Goal: Transaction & Acquisition: Purchase product/service

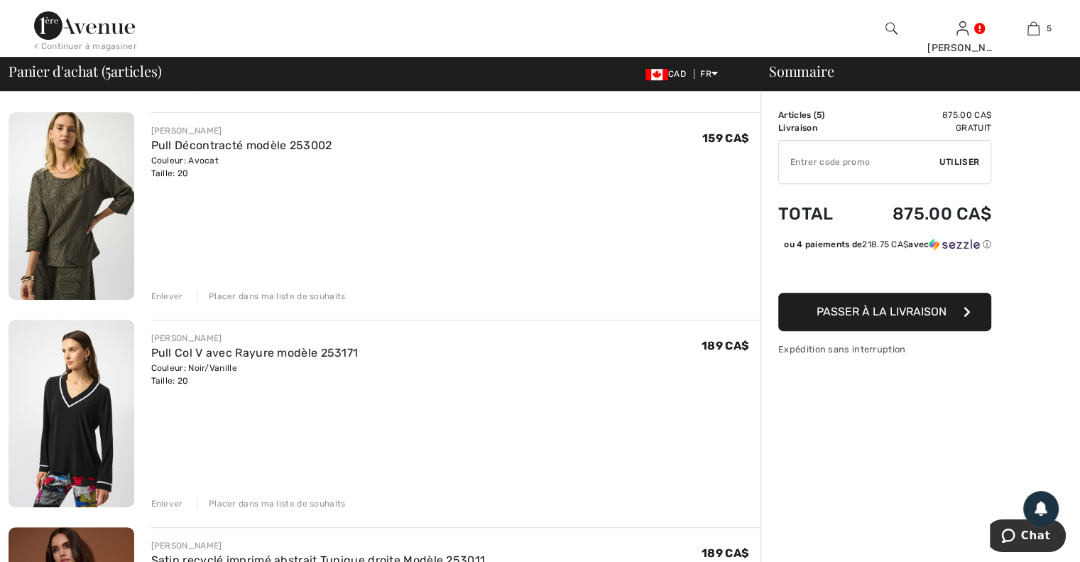
scroll to position [497, 0]
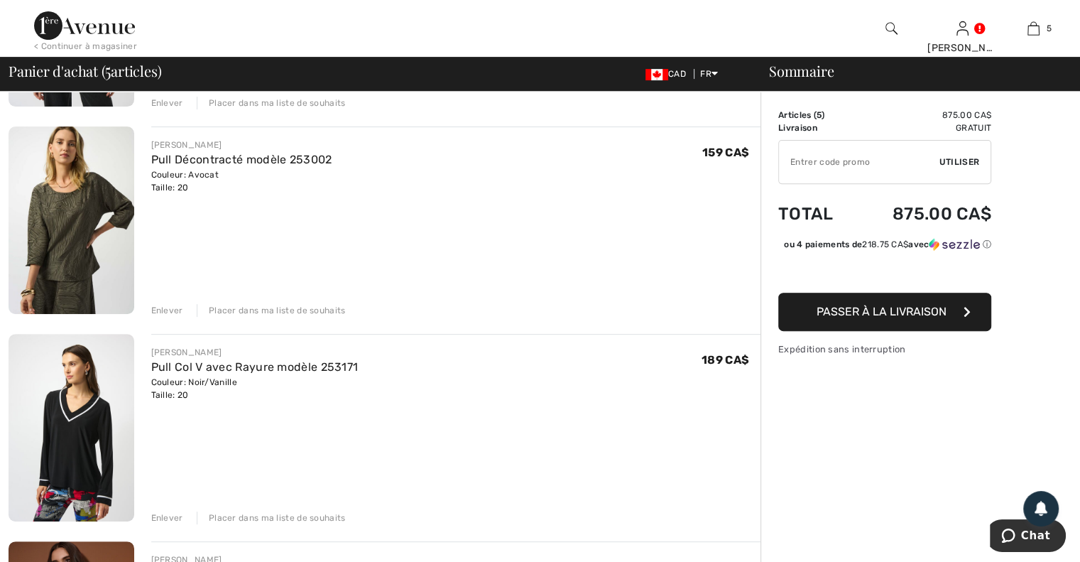
click at [170, 513] on div "Enlever" at bounding box center [167, 517] width 32 height 13
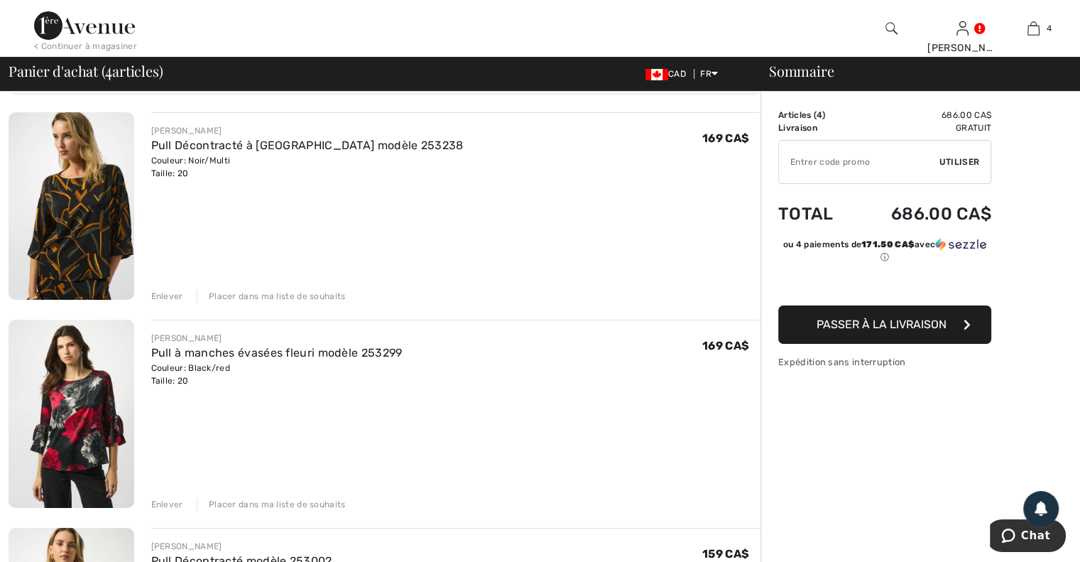
scroll to position [71, 0]
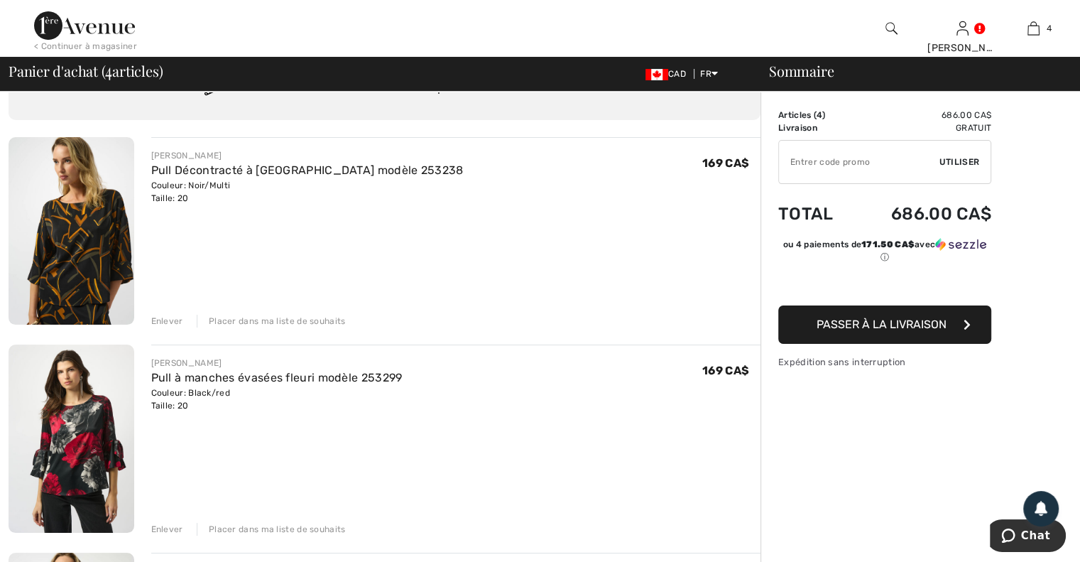
click at [829, 330] on span "Passer à la livraison" at bounding box center [882, 323] width 130 height 13
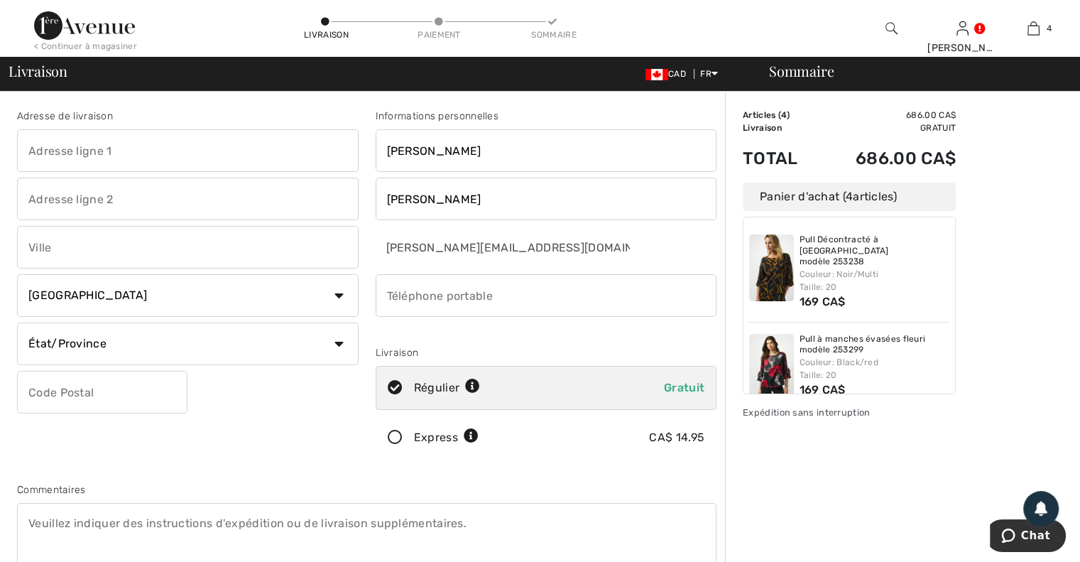
click at [181, 149] on input "text" at bounding box center [188, 150] width 342 height 43
type input "760 Carré [PERSON_NAME]"
click at [141, 249] on input "text" at bounding box center [188, 247] width 342 height 43
type input "Acton Vale"
click at [111, 349] on select "État/Province Alberta Colombie-Britannique Ile-du-Prince-Edward Manitoba Nouvea…" at bounding box center [188, 343] width 342 height 43
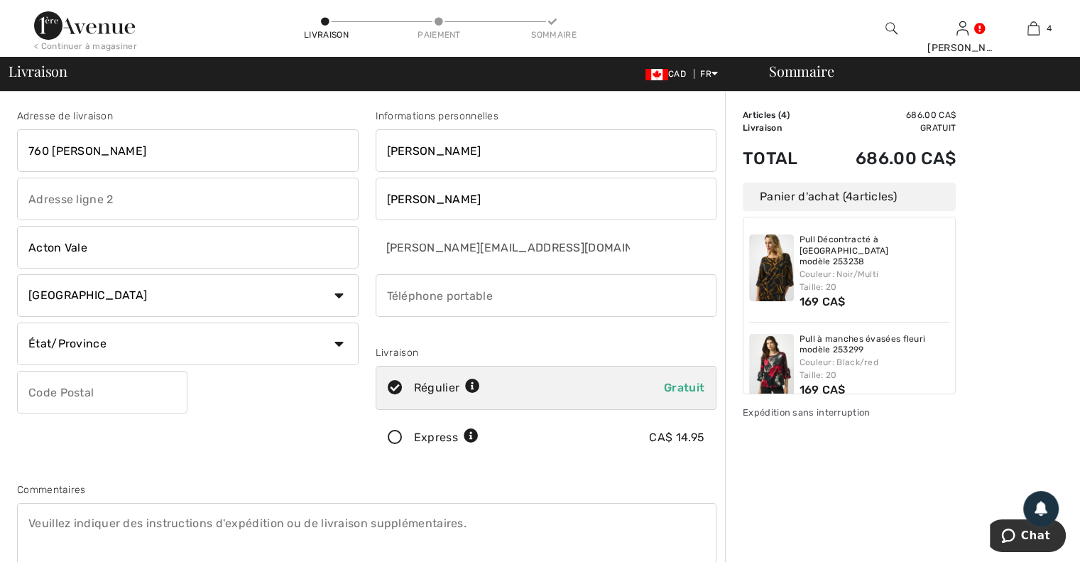
select select "QC"
click at [17, 322] on select "État/Province Alberta Colombie-Britannique Ile-du-Prince-Edward Manitoba Nouvea…" at bounding box center [188, 343] width 342 height 43
click at [85, 388] on input "text" at bounding box center [102, 392] width 170 height 43
type input "J0H1A0"
click at [430, 301] on input "phone" at bounding box center [547, 295] width 342 height 43
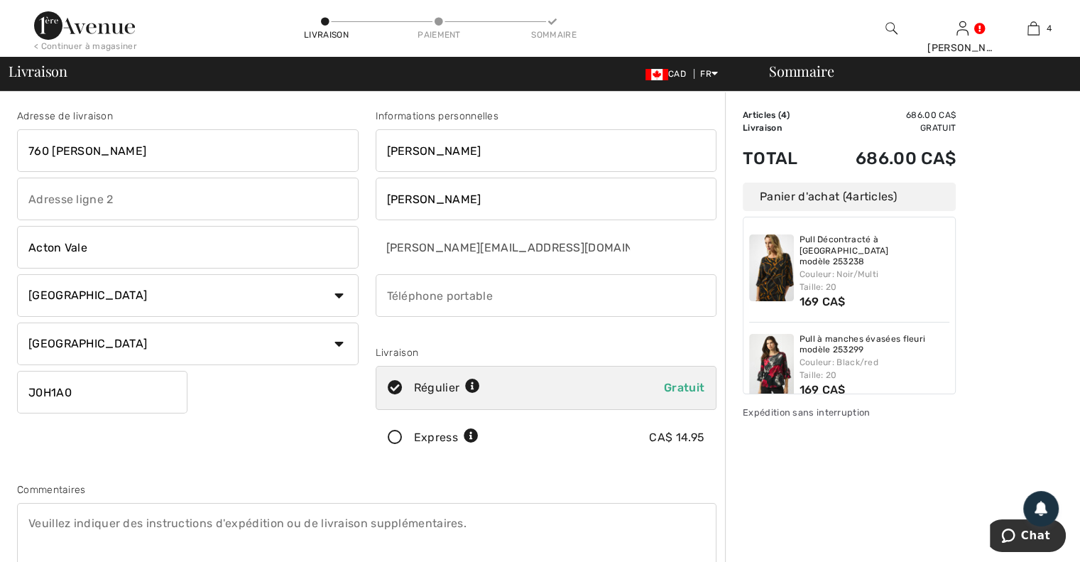
type input "4505010645"
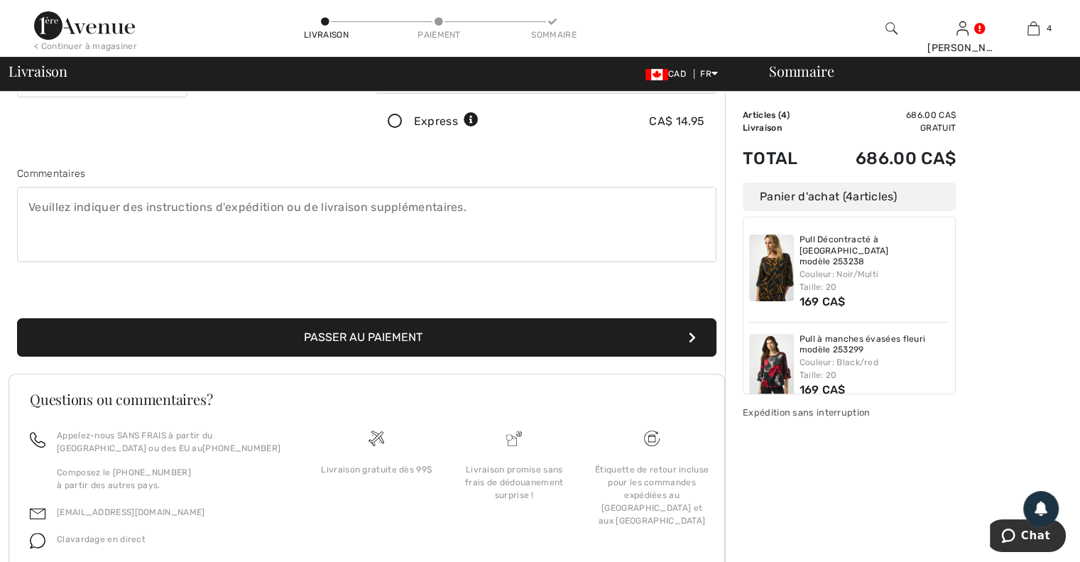
scroll to position [232, 0]
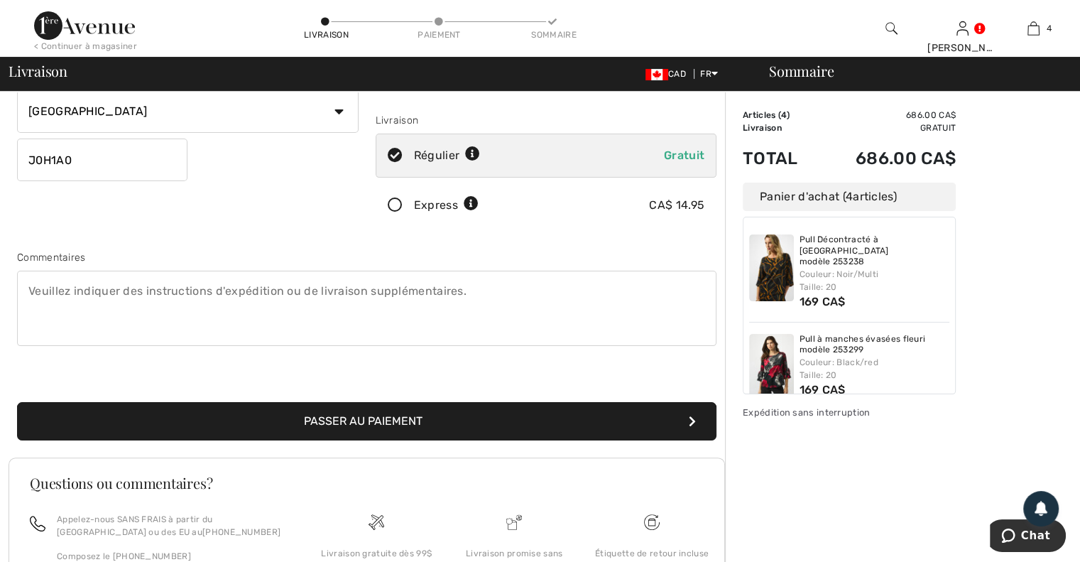
click at [401, 412] on button "Passer au paiement" at bounding box center [367, 421] width 700 height 38
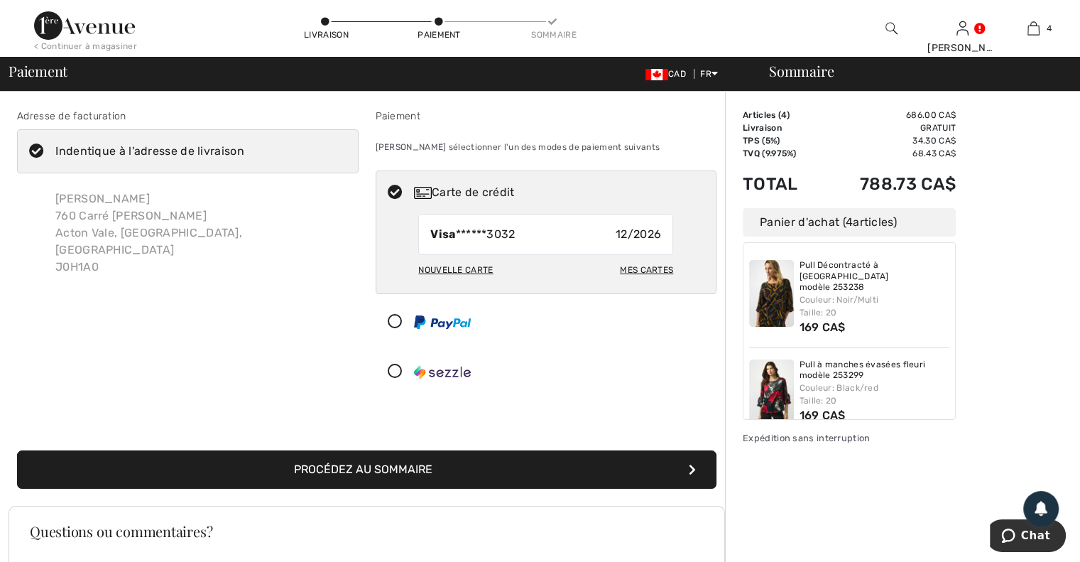
click at [392, 473] on button "Procédez au sommaire" at bounding box center [367, 469] width 700 height 38
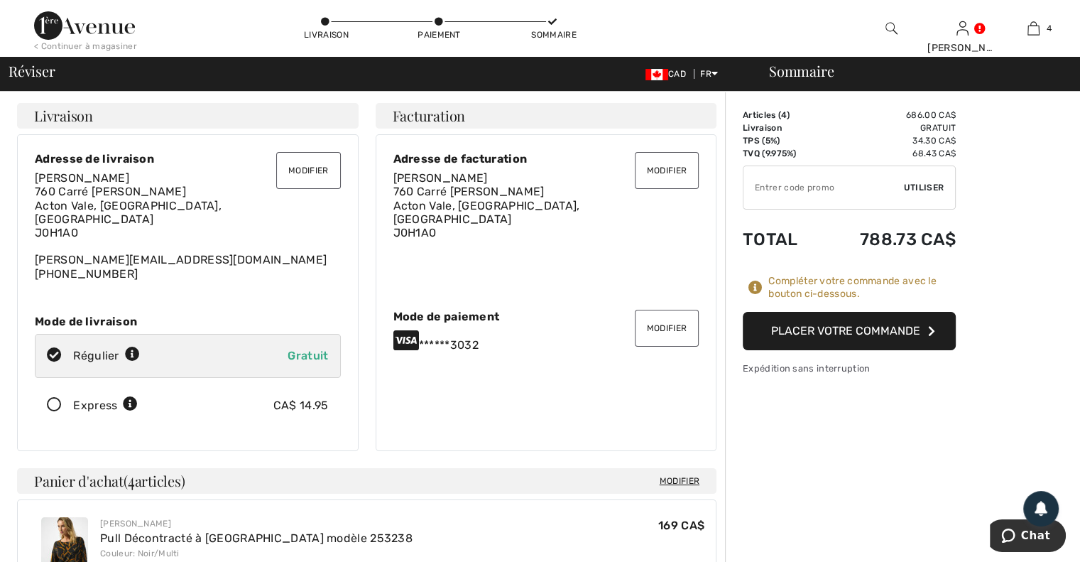
click at [822, 343] on button "Placer votre commande" at bounding box center [849, 331] width 213 height 38
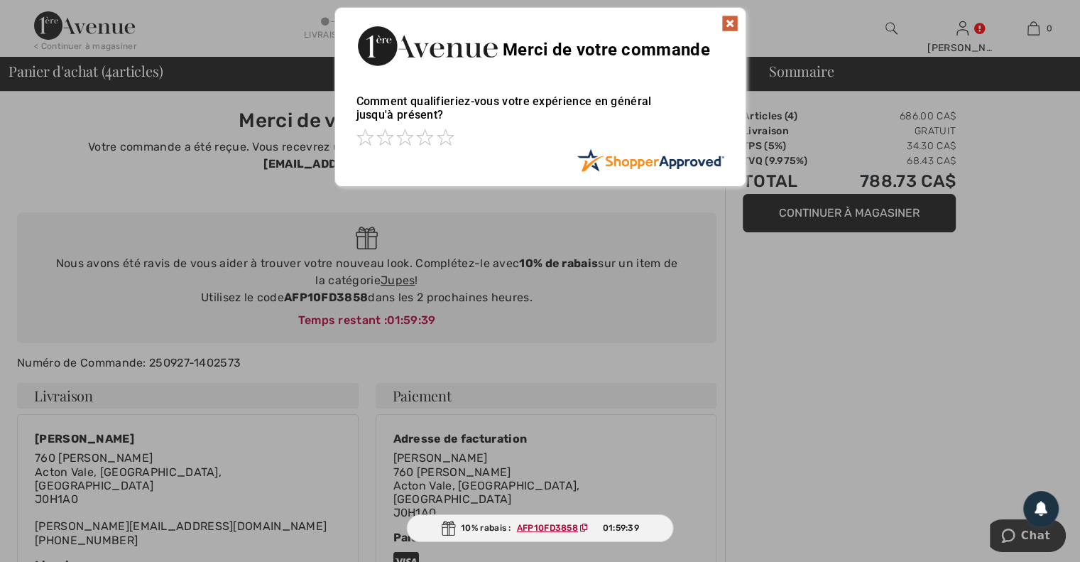
click at [729, 16] on img at bounding box center [730, 23] width 17 height 17
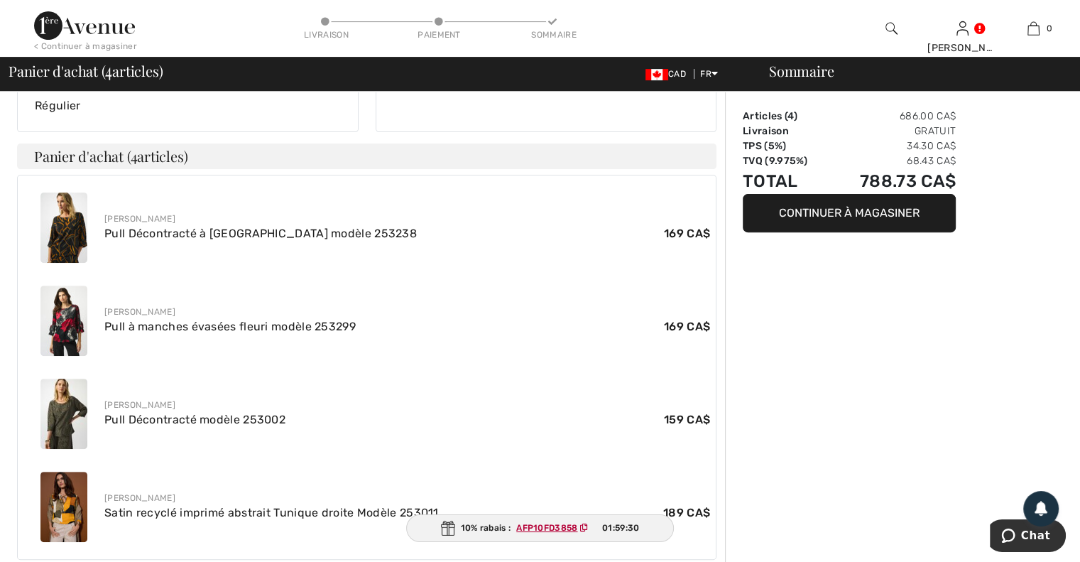
scroll to position [564, 0]
